Goal: Task Accomplishment & Management: Use online tool/utility

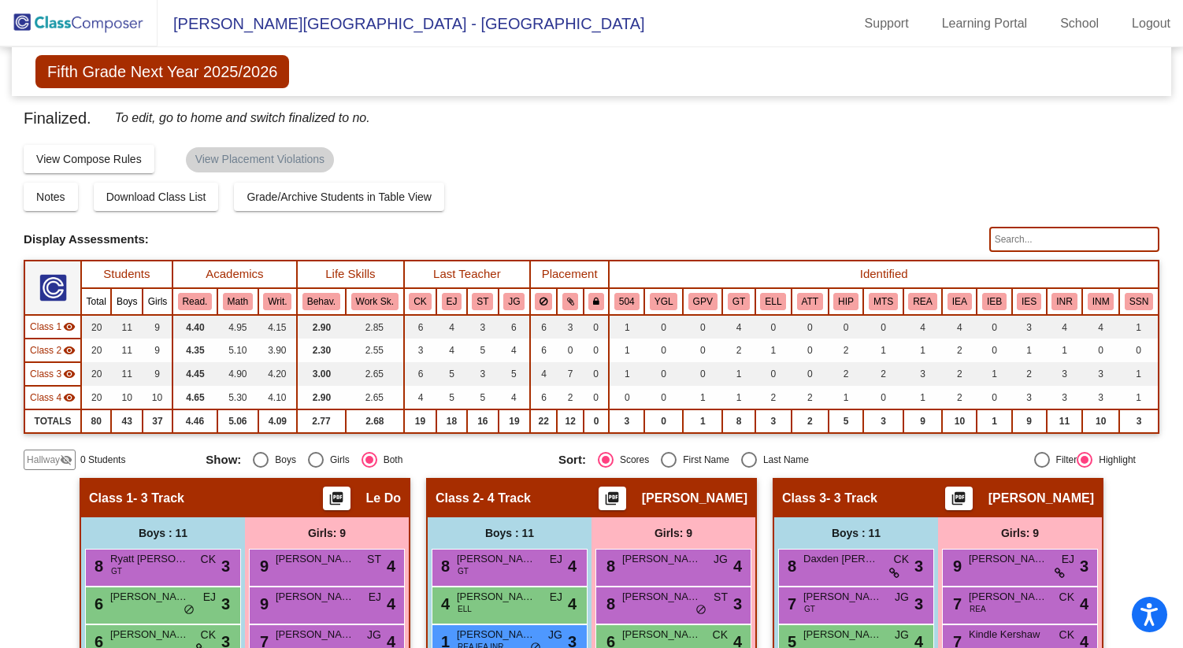
click at [989, 80] on div "Fifth Grade Next Year 2025/2026 Edit Composition Off On Incoming Digital Data W…" at bounding box center [591, 71] width 1159 height 49
click at [1127, 58] on div "Fifth Grade Next Year 2025/2026 Edit Composition Off On Incoming Digital Data W…" at bounding box center [591, 71] width 1159 height 49
click at [1129, 80] on div "Fifth Grade Next Year 2025/2026 Edit Composition Off On Incoming Digital Data W…" at bounding box center [591, 71] width 1159 height 49
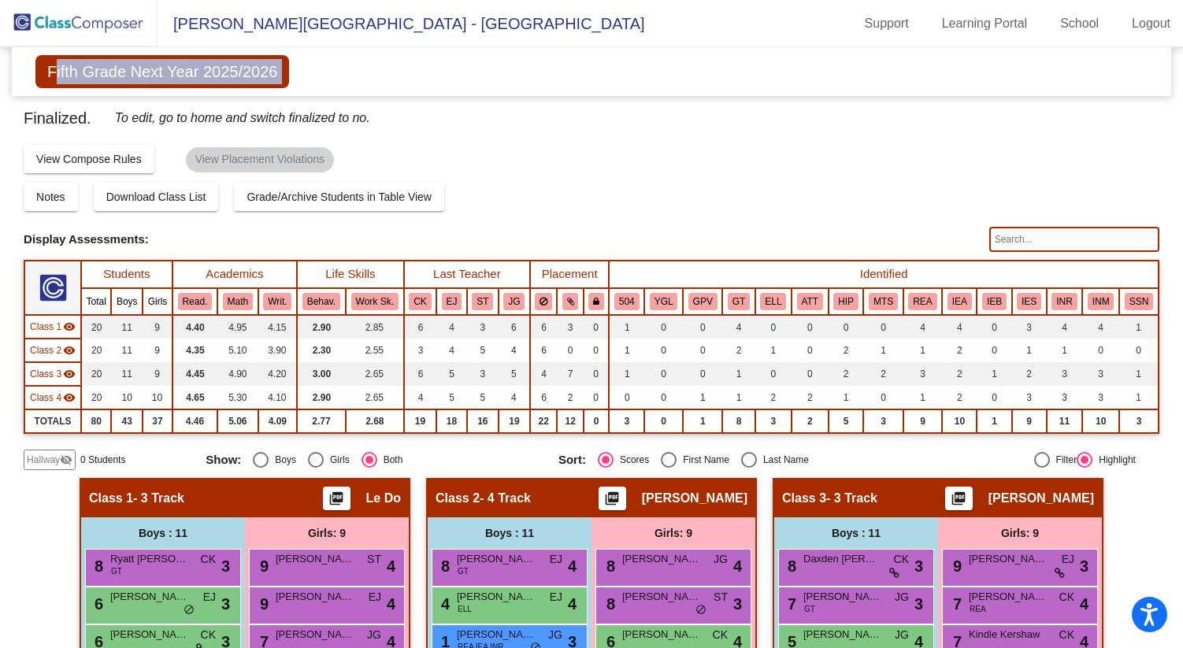
click at [1128, 80] on div "Fifth Grade Next Year 2025/2026 Edit Composition Off On Incoming Digital Data W…" at bounding box center [591, 71] width 1159 height 49
click at [1127, 79] on div "Fifth Grade Next Year 2025/2026 Edit Composition Off On Incoming Digital Data W…" at bounding box center [591, 71] width 1159 height 49
click at [1110, 76] on div "Fifth Grade Next Year 2025/2026 Edit Composition Off On Incoming Digital Data W…" at bounding box center [591, 71] width 1159 height 49
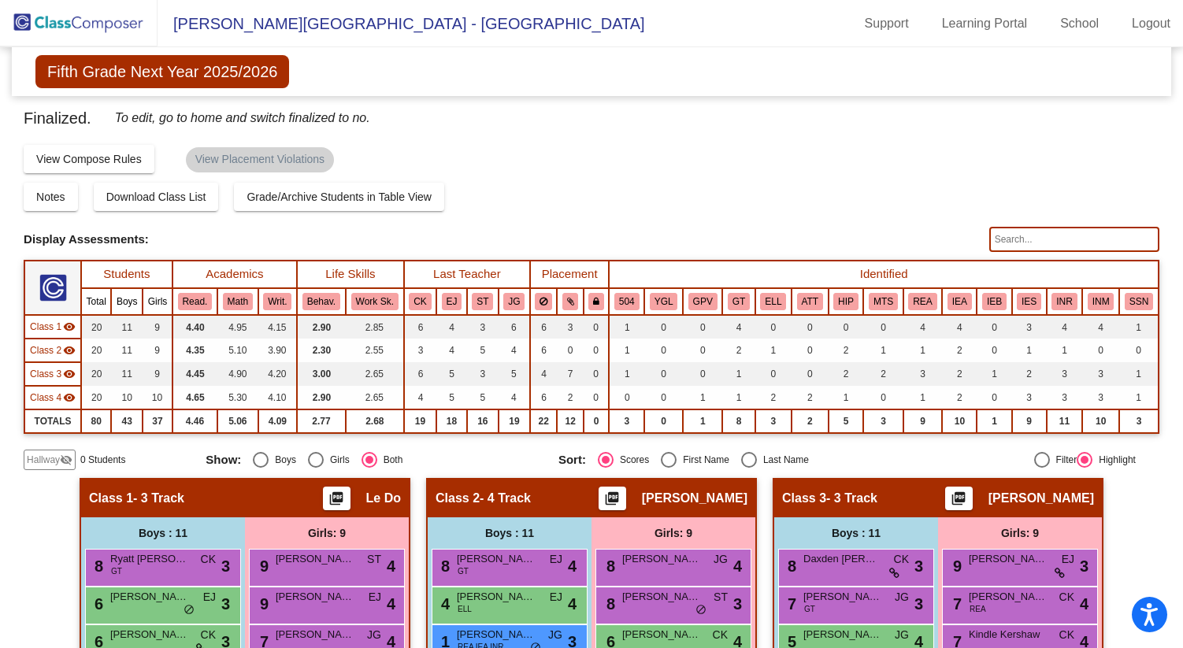
click at [1109, 76] on div "Fifth Grade Next Year 2025/2026 Edit Composition Off On Incoming Digital Data W…" at bounding box center [591, 71] width 1159 height 49
click at [945, 160] on div "Compose Start Over Submit Classes Compose has been finalized Check for Incomple…" at bounding box center [591, 158] width 1135 height 30
click at [580, 176] on div "Finalized. To edit, go to home and switch finalized to no. Display Scores for Y…" at bounding box center [591, 288] width 1135 height 365
